Goal: Information Seeking & Learning: Learn about a topic

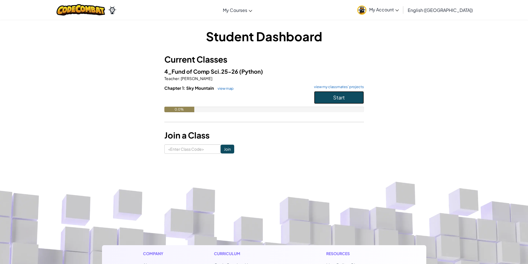
click at [348, 101] on button "Start" at bounding box center [339, 97] width 50 height 13
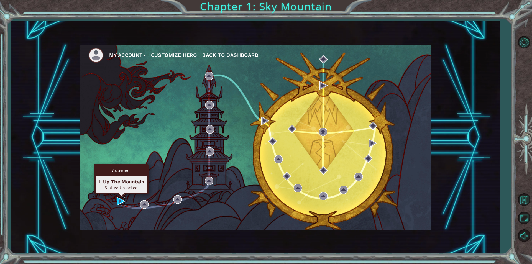
click at [119, 199] on img at bounding box center [121, 201] width 8 height 8
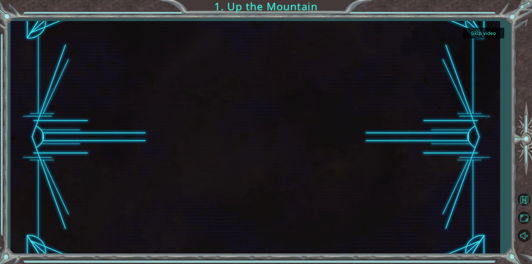
click at [261, 111] on div at bounding box center [255, 137] width 413 height 232
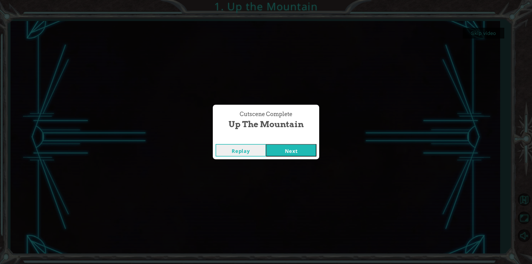
click at [288, 147] on button "Next" at bounding box center [291, 150] width 50 height 12
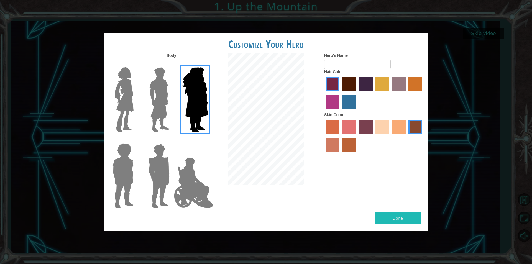
click at [164, 103] on img at bounding box center [159, 99] width 25 height 69
click at [172, 64] on input "Hero Lars" at bounding box center [172, 64] width 0 height 0
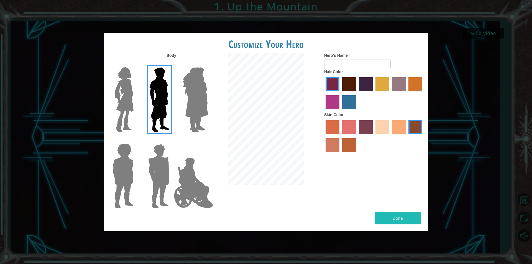
click at [378, 124] on label "sandy beach skin color" at bounding box center [382, 127] width 14 height 14
click at [373, 136] on input "sandy beach skin color" at bounding box center [373, 136] width 0 height 0
click at [351, 86] on label "maroon hair color" at bounding box center [349, 84] width 14 height 14
click at [340, 93] on input "maroon hair color" at bounding box center [340, 93] width 0 height 0
click at [397, 220] on button "Done" at bounding box center [397, 218] width 47 height 12
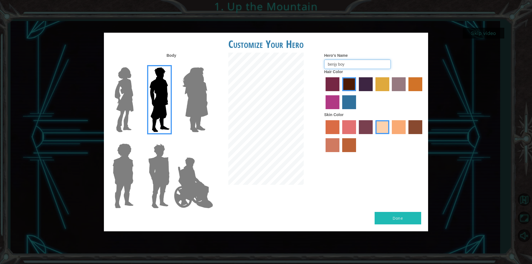
type input "benjy boy"
click at [408, 211] on div "Body Hero's Name [PERSON_NAME] boy Hair Color Skin Color" at bounding box center [266, 132] width 324 height 159
click at [407, 218] on button "Done" at bounding box center [397, 218] width 47 height 12
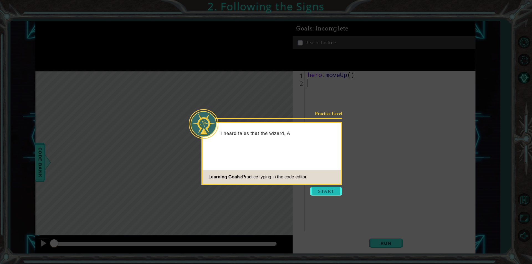
click at [328, 190] on button "Start" at bounding box center [326, 191] width 32 height 9
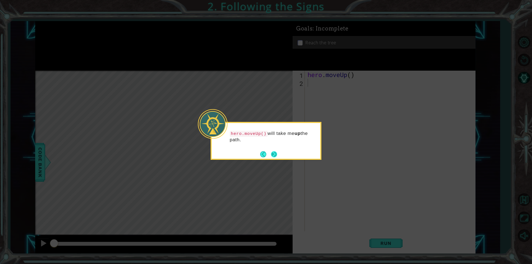
click at [273, 152] on button "Next" at bounding box center [274, 154] width 7 height 7
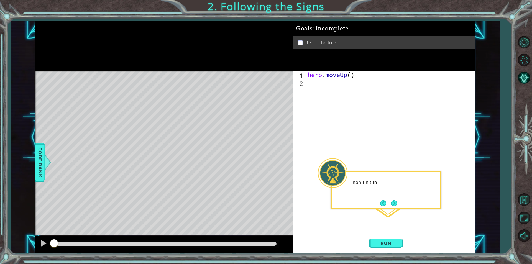
click at [390, 184] on p "Then I hit th" at bounding box center [393, 182] width 87 height 6
click at [386, 244] on span "Run" at bounding box center [386, 243] width 22 height 6
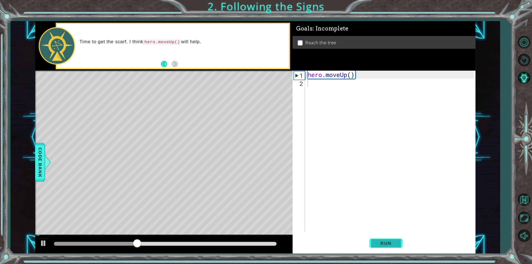
click at [386, 244] on span "Run" at bounding box center [386, 243] width 22 height 6
click at [351, 75] on div "hero . moveUp ( )" at bounding box center [391, 159] width 170 height 177
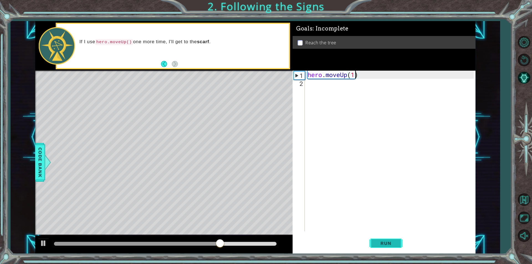
click at [389, 241] on span "Run" at bounding box center [386, 243] width 22 height 6
type textarea "hero.moveUp(2)"
click at [324, 150] on div "hero . moveUp ( 2 )" at bounding box center [391, 159] width 170 height 177
click at [383, 244] on span "Run" at bounding box center [386, 243] width 22 height 6
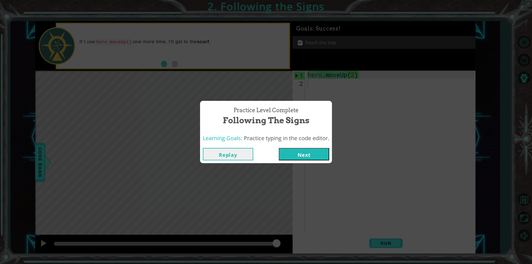
click at [311, 155] on button "Next" at bounding box center [304, 154] width 50 height 12
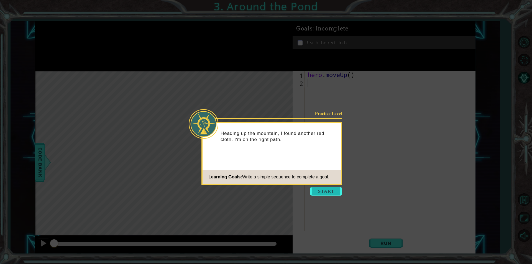
click at [332, 189] on button "Start" at bounding box center [326, 191] width 32 height 9
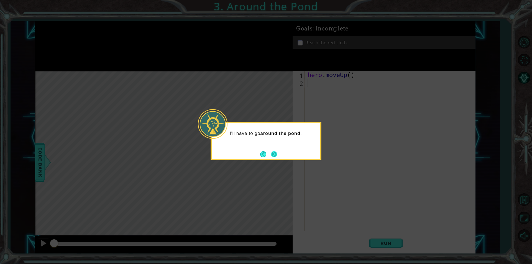
click at [272, 154] on button "Next" at bounding box center [273, 154] width 7 height 7
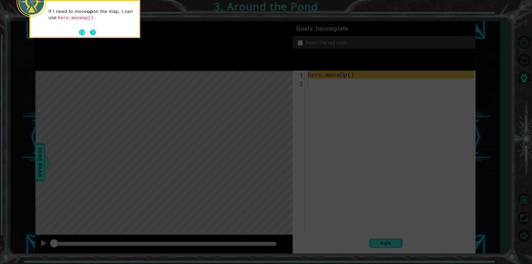
click at [93, 33] on button "Next" at bounding box center [93, 32] width 6 height 6
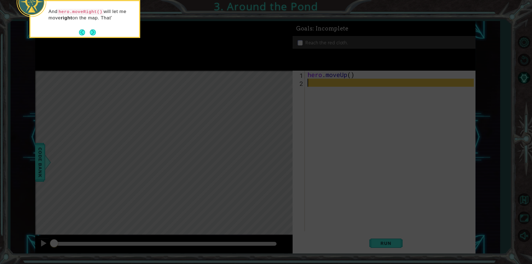
click at [93, 33] on button "Next" at bounding box center [93, 32] width 9 height 9
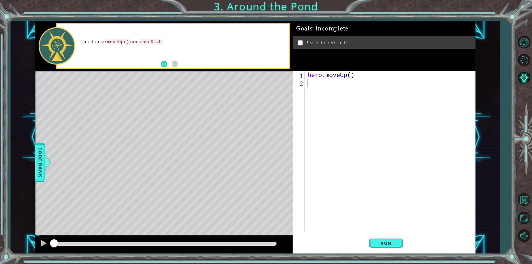
click at [319, 82] on div "hero . moveUp ( )" at bounding box center [391, 159] width 170 height 177
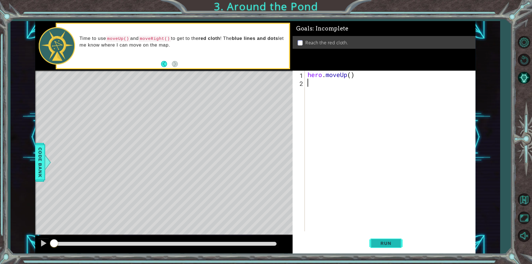
click at [387, 242] on span "Run" at bounding box center [386, 243] width 22 height 6
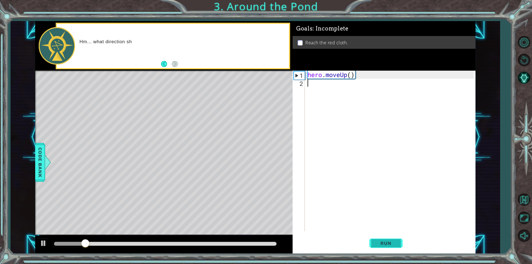
click at [387, 242] on span "Run" at bounding box center [386, 243] width 22 height 6
click at [351, 76] on div "hero . moveUp ( )" at bounding box center [391, 159] width 170 height 177
type textarea "hero.moveUp(2)"
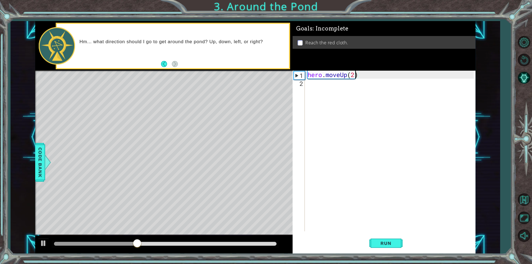
click at [320, 86] on div "hero . moveUp ( 2 )" at bounding box center [391, 159] width 170 height 177
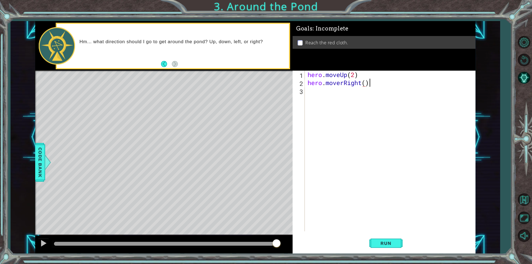
scroll to position [0, 2]
type textarea "hero.moverRight(1)"
click at [350, 95] on div "hero . moveUp ( 2 ) hero . moverRight ( 1 )" at bounding box center [391, 159] width 170 height 177
drag, startPoint x: 362, startPoint y: 74, endPoint x: 302, endPoint y: 78, distance: 60.2
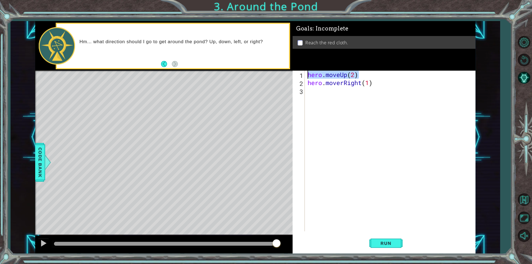
click at [302, 78] on div "1 2 3 hero . moveUp ( 2 ) hero . moverRight ( 1 ) ההההההההההההההההההההההההההההה…" at bounding box center [383, 151] width 181 height 161
type textarea "hero.moveUp(2)"
click at [326, 95] on div "hero . moveUp ( 2 ) hero . moverRight ( 1 )" at bounding box center [391, 159] width 170 height 177
paste textarea "hero.moveUp(2)"
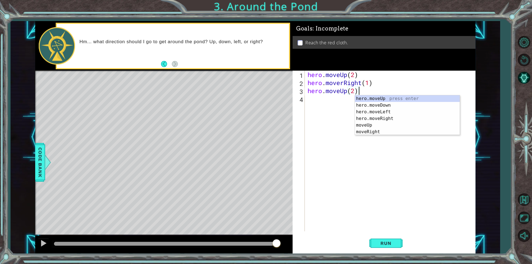
click at [353, 90] on div "hero . moveUp ( 2 ) hero . moverRight ( 1 ) hero . moveUp ( 2 )" at bounding box center [391, 159] width 170 height 177
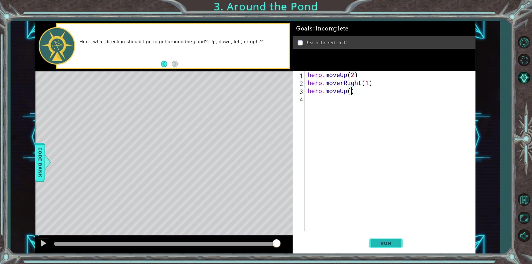
scroll to position [0, 2]
click at [391, 238] on button "Run" at bounding box center [385, 243] width 33 height 18
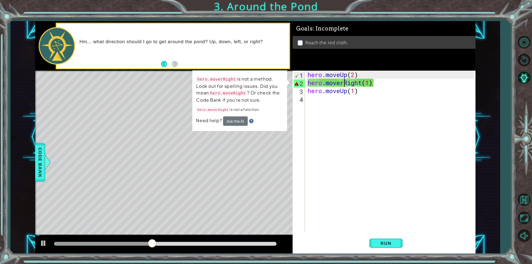
click at [344, 84] on div "hero . moveUp ( 2 ) hero . moverRight ( 1 ) hero . moveUp ( 1 )" at bounding box center [391, 159] width 170 height 177
type textarea "hero.moveRight(1)"
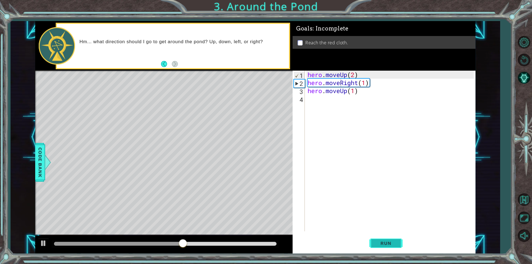
click at [381, 248] on button "Run" at bounding box center [385, 243] width 33 height 18
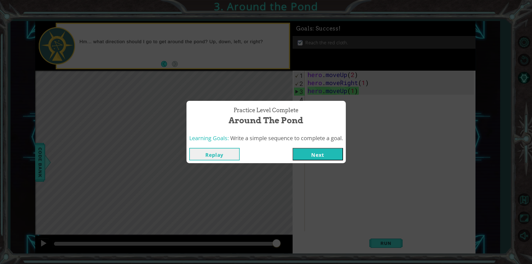
click at [314, 158] on button "Next" at bounding box center [318, 154] width 50 height 12
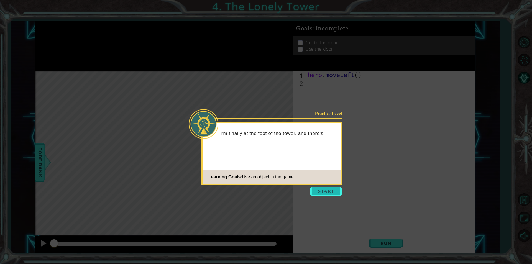
click at [327, 189] on button "Start" at bounding box center [326, 191] width 32 height 9
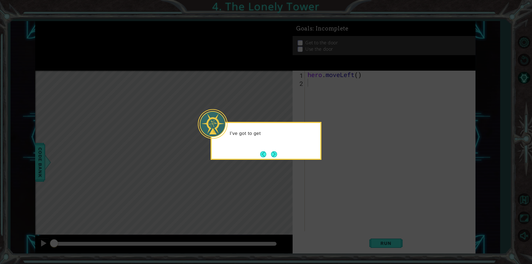
click at [277, 130] on div "I've got to get" at bounding box center [266, 136] width 109 height 22
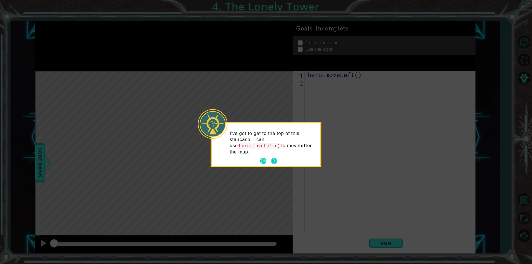
click at [274, 158] on button "Next" at bounding box center [274, 161] width 6 height 6
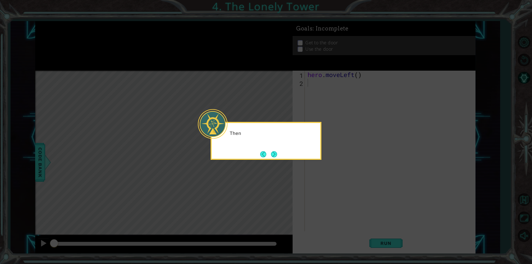
click at [274, 154] on button "Next" at bounding box center [274, 154] width 6 height 6
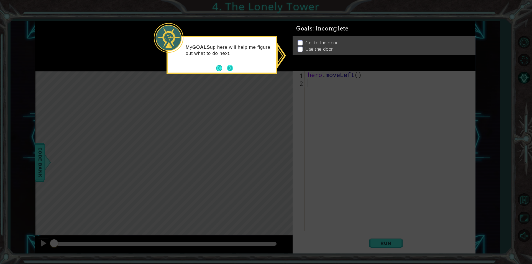
click at [230, 69] on button "Next" at bounding box center [230, 68] width 6 height 6
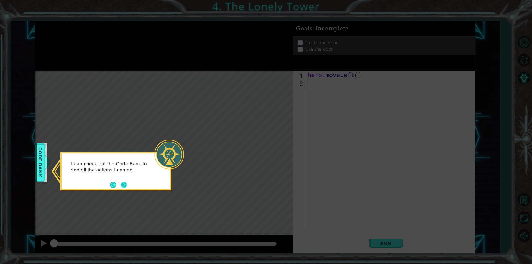
click at [124, 184] on button "Next" at bounding box center [124, 185] width 6 height 6
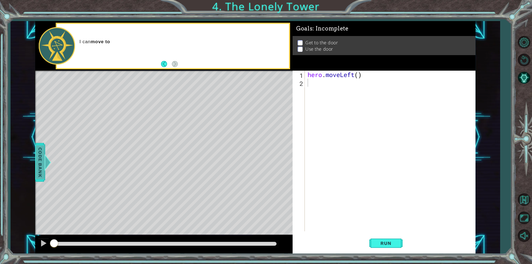
click at [39, 171] on span "Code Bank" at bounding box center [34, 162] width 9 height 34
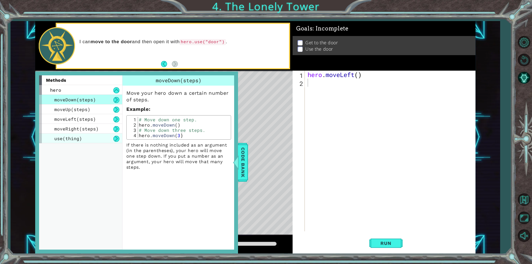
click at [88, 136] on div "use(thing)" at bounding box center [80, 139] width 83 height 10
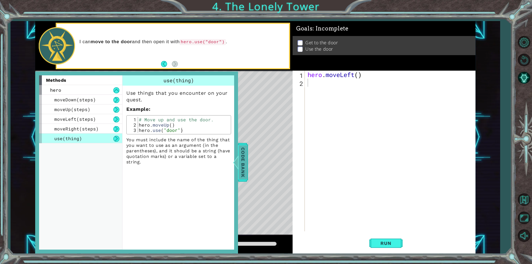
click at [243, 171] on span "Code Bank" at bounding box center [239, 162] width 9 height 34
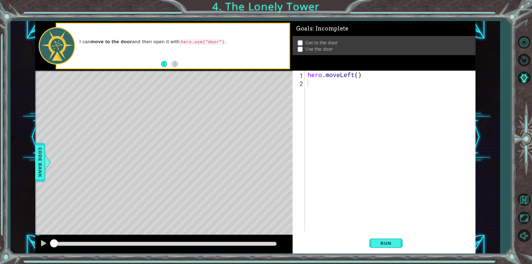
click at [336, 88] on div "hero . moveLeft ( )" at bounding box center [391, 159] width 170 height 177
click at [360, 77] on div "hero . moveLeft ( )" at bounding box center [391, 159] width 170 height 177
type textarea "hero.moveLeft(2)"
click at [349, 85] on div "hero . moveLeft ( 2 )" at bounding box center [391, 159] width 170 height 177
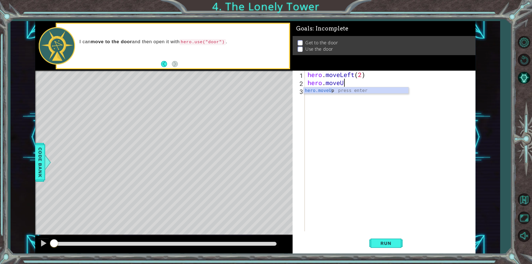
scroll to position [0, 1]
type textarea "hero.moveUp"
click at [350, 82] on div "hero . moveLeft ( 2 ) hero . moveUp ( )" at bounding box center [391, 159] width 170 height 177
type textarea "hero.moveUp(2)"
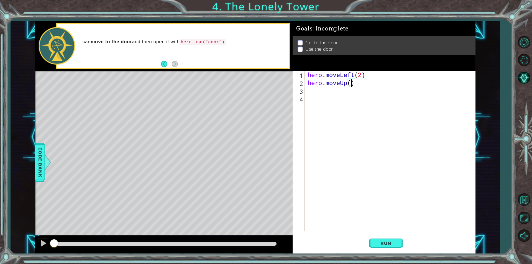
scroll to position [0, 2]
click at [353, 96] on div "hero . moveLeft ( 2 ) hero . moveUp ( 2 )" at bounding box center [391, 159] width 170 height 177
click at [345, 92] on div "hero . moveLeft ( 2 ) hero . moveUp ( 2 )" at bounding box center [391, 159] width 170 height 177
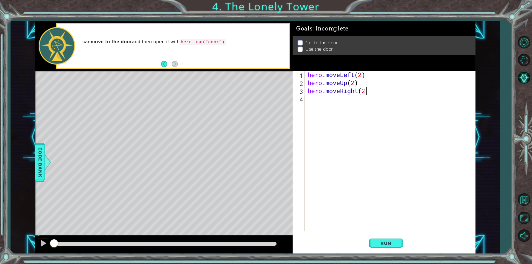
type textarea "hero.moveRight(2)"
click at [351, 100] on div "hero . moveLeft ( 2 ) hero . moveUp ( 2 ) hero . moveRight ( 2 )" at bounding box center [391, 159] width 170 height 177
type textarea "hero.use("door")"
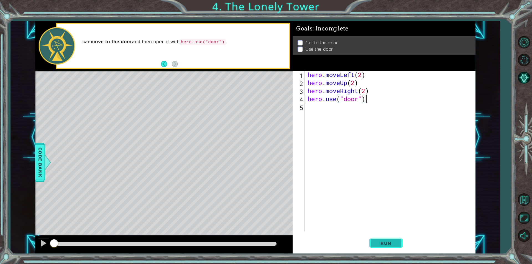
click at [386, 243] on span "Run" at bounding box center [386, 243] width 22 height 6
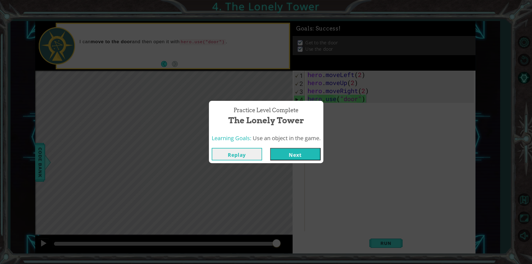
click at [297, 150] on button "Next" at bounding box center [295, 154] width 50 height 12
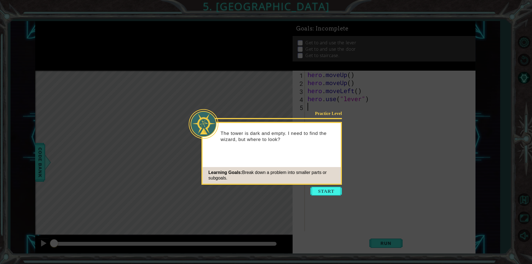
click at [323, 187] on button "Start" at bounding box center [326, 191] width 32 height 9
click at [327, 193] on icon at bounding box center [266, 132] width 532 height 264
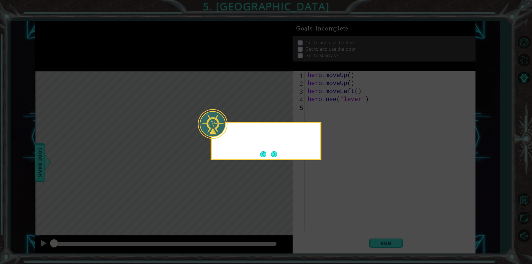
click at [317, 194] on icon at bounding box center [266, 132] width 532 height 264
click at [309, 176] on icon at bounding box center [266, 132] width 532 height 264
click at [298, 161] on icon at bounding box center [266, 132] width 532 height 264
click at [270, 160] on div "Hm... let's b" at bounding box center [266, 141] width 111 height 38
click at [276, 155] on button "Next" at bounding box center [274, 154] width 6 height 6
